Goal: Find specific page/section: Find specific page/section

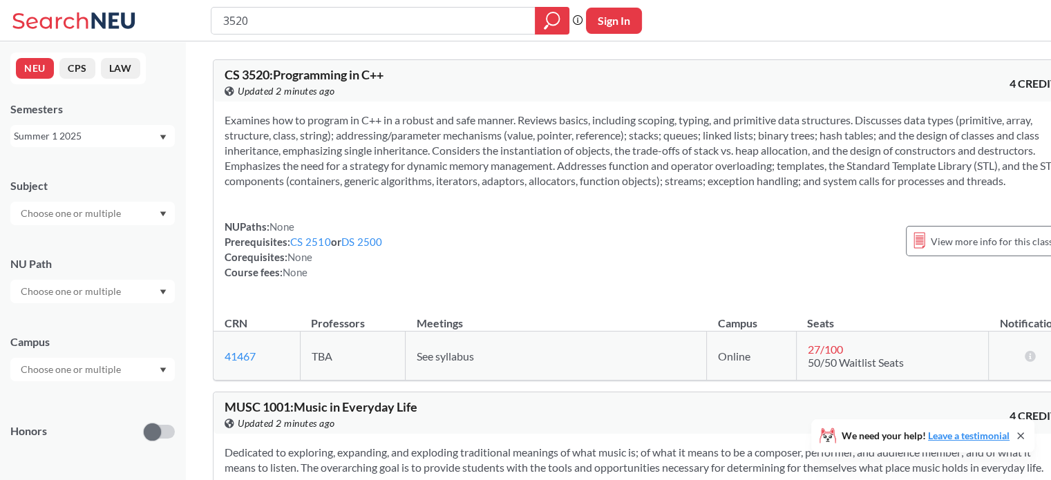
click at [64, 137] on div "Summer 1 2025" at bounding box center [86, 136] width 144 height 15
click at [62, 171] on div "Fall 2025" at bounding box center [96, 166] width 156 height 15
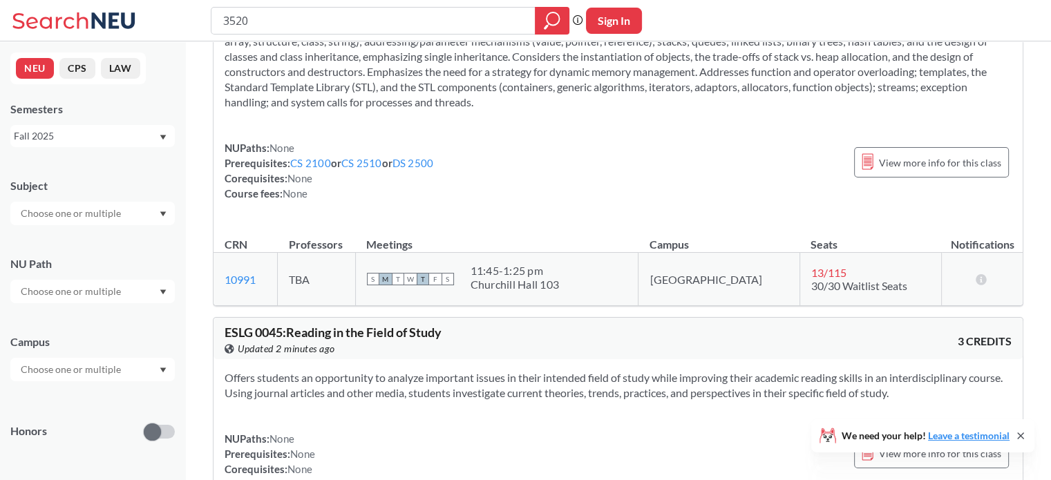
scroll to position [810, 0]
click at [248, 13] on input "3520" at bounding box center [373, 20] width 303 height 23
type input "2209"
